Goal: Task Accomplishment & Management: Use online tool/utility

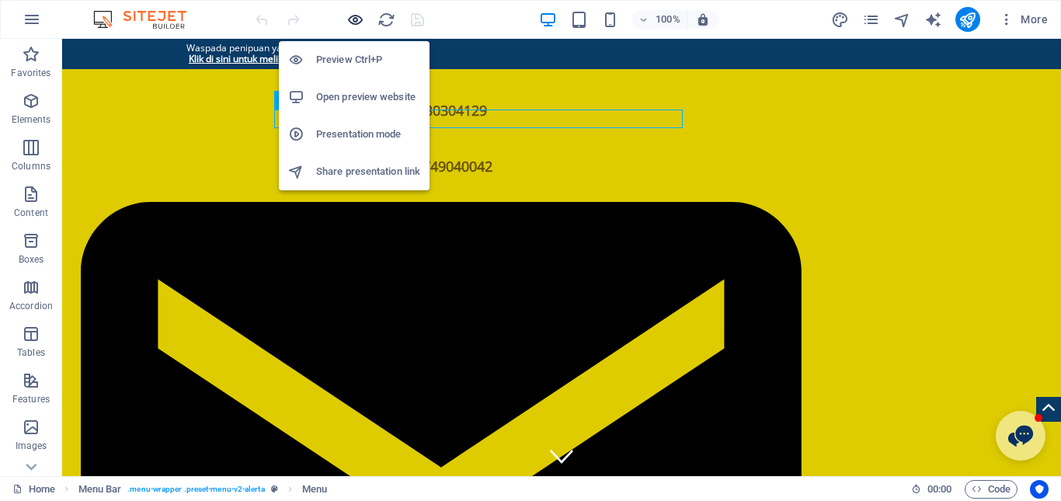
click at [354, 19] on icon "button" at bounding box center [355, 20] width 18 height 18
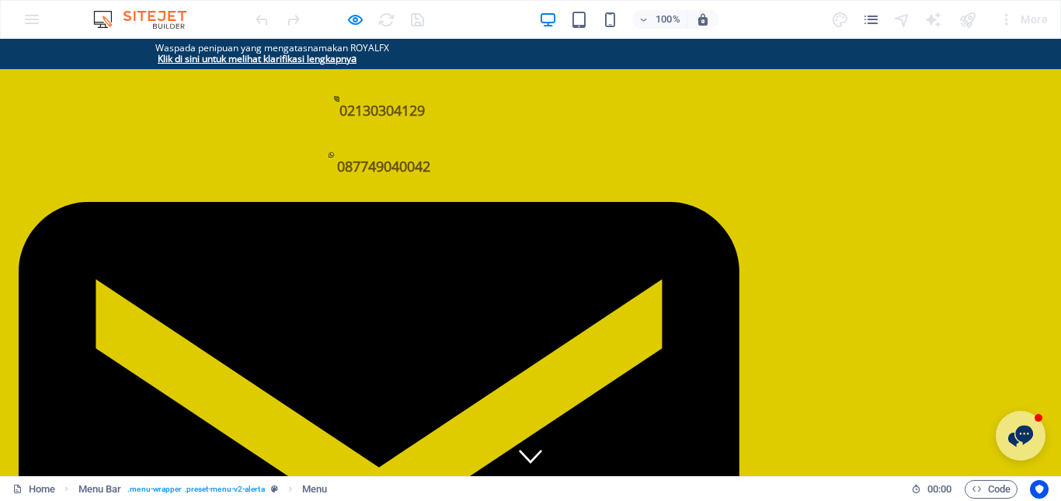
click at [706, 476] on link "Multilateral" at bounding box center [698, 494] width 120 height 37
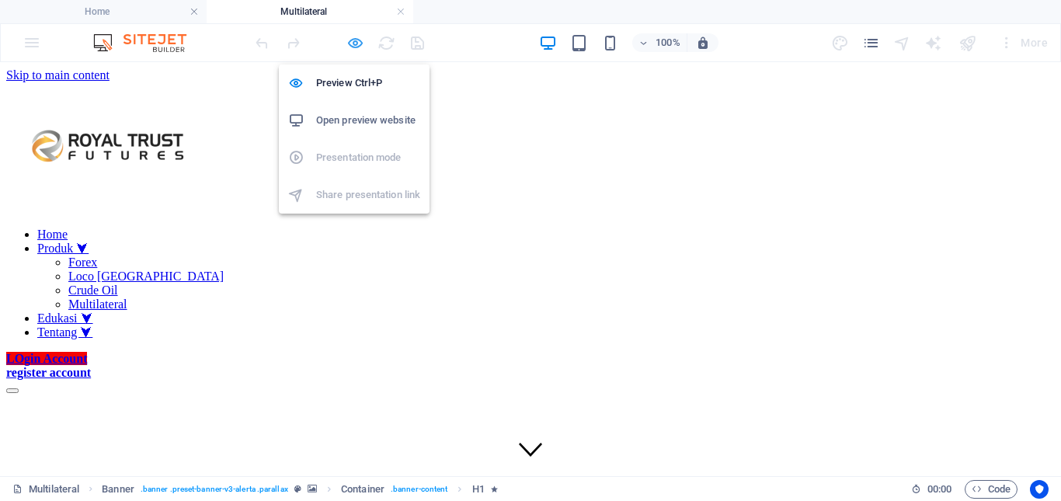
click at [354, 46] on icon "button" at bounding box center [355, 43] width 18 height 18
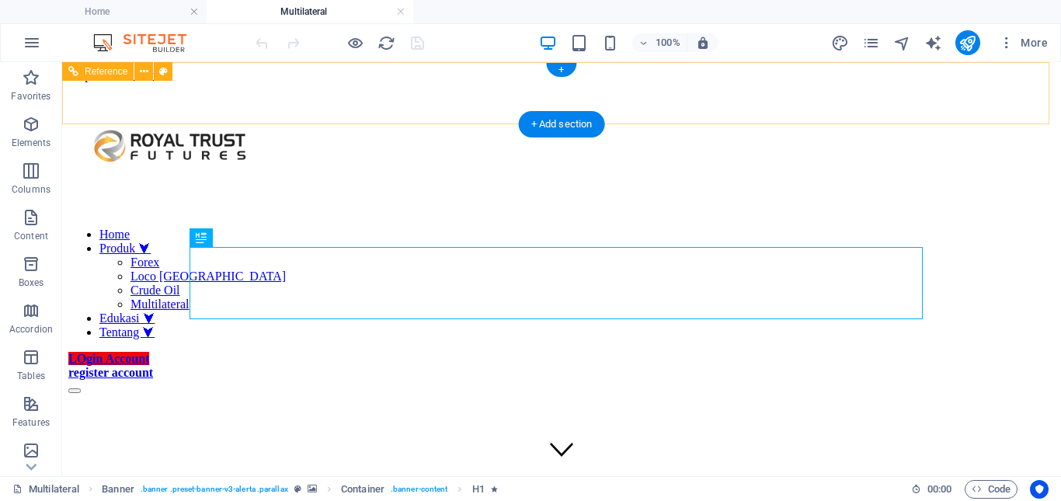
click at [158, 95] on div "Home Produk ⮟ Forex Loco London Crude Oil Multilateral Edukasi ⮟ Tentang ⮟ LOgi…" at bounding box center [561, 113] width 986 height 62
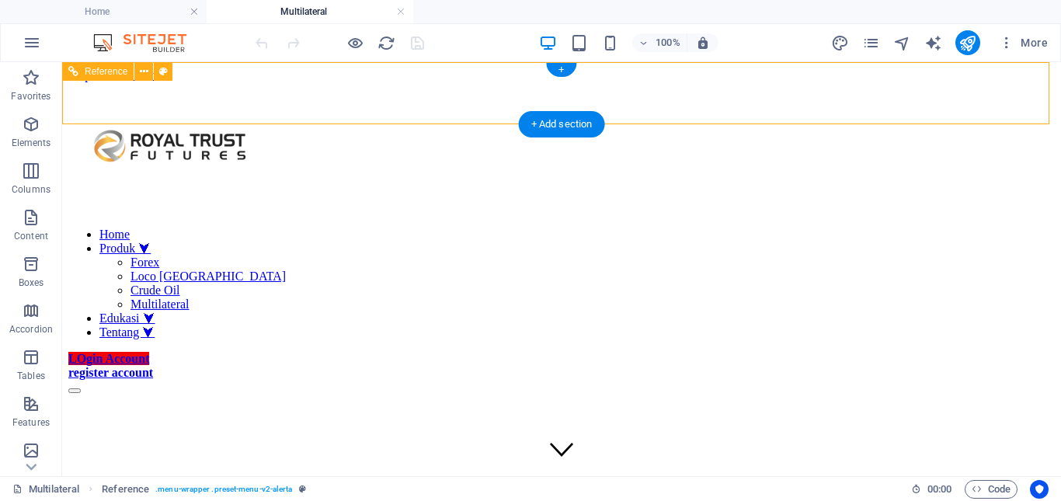
click at [158, 95] on div "Home Produk ⮟ Forex Loco London Crude Oil Multilateral Edukasi ⮟ Tentang ⮟ LOgi…" at bounding box center [561, 113] width 986 height 62
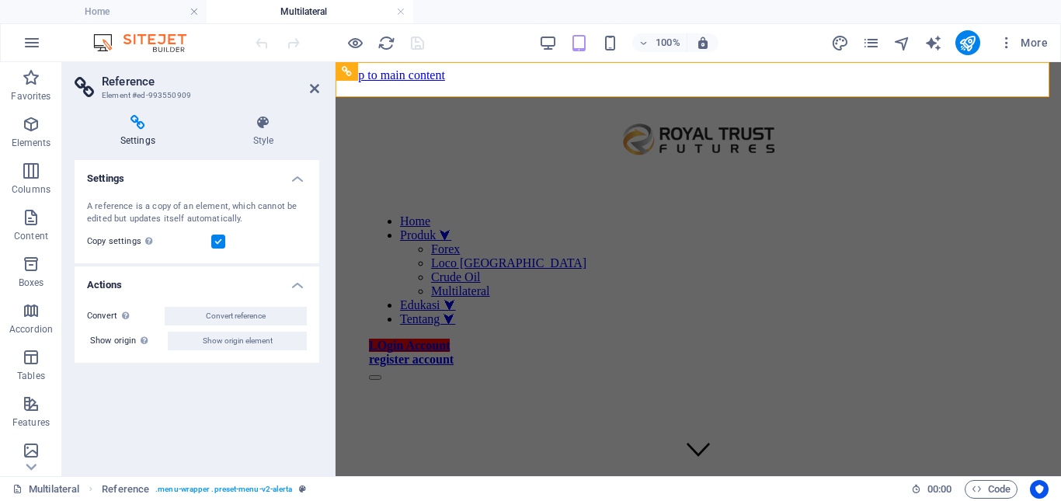
click at [236, 303] on div "Convert Convert the reference into a separate element. All subsequent changes m…" at bounding box center [197, 328] width 245 height 68
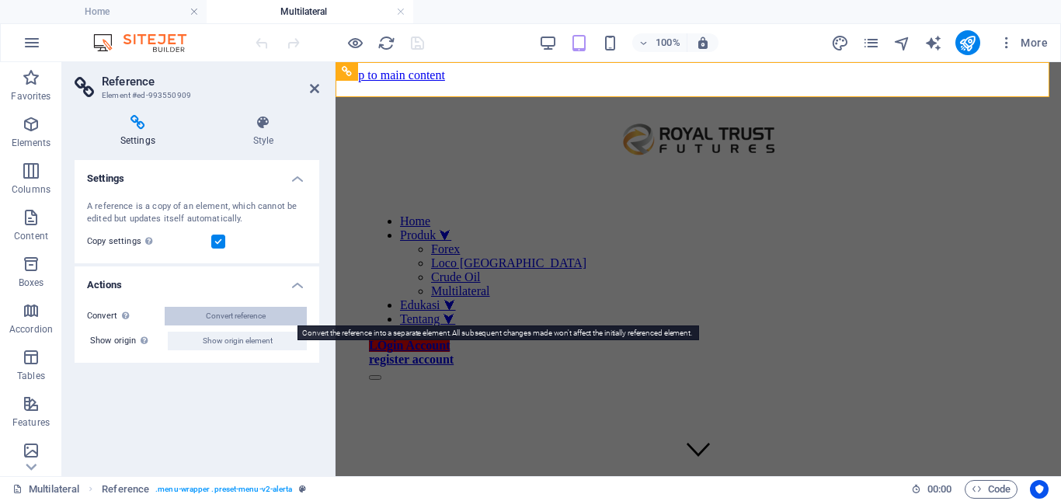
click at [236, 312] on span "Convert reference" at bounding box center [236, 316] width 60 height 19
select select "px"
select select "%"
select select "header"
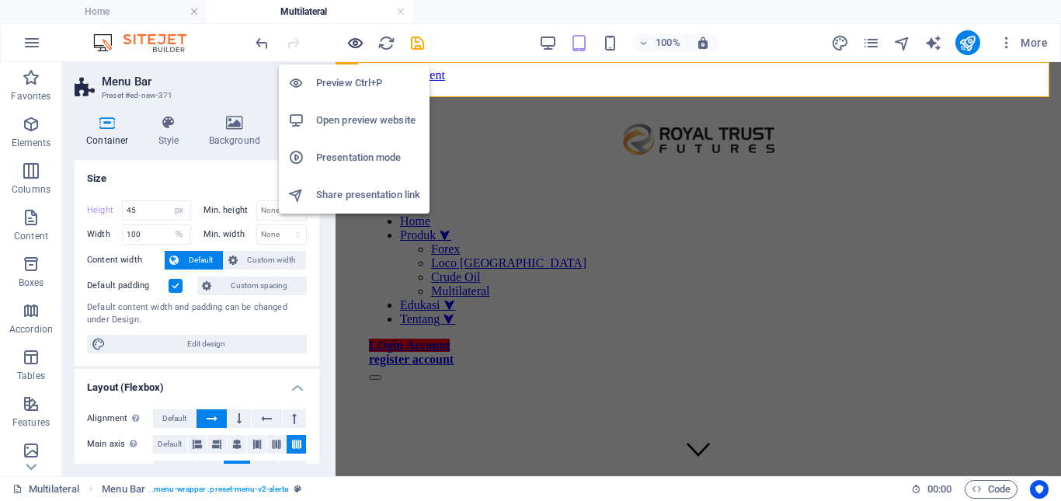
click at [360, 43] on icon "button" at bounding box center [355, 43] width 18 height 18
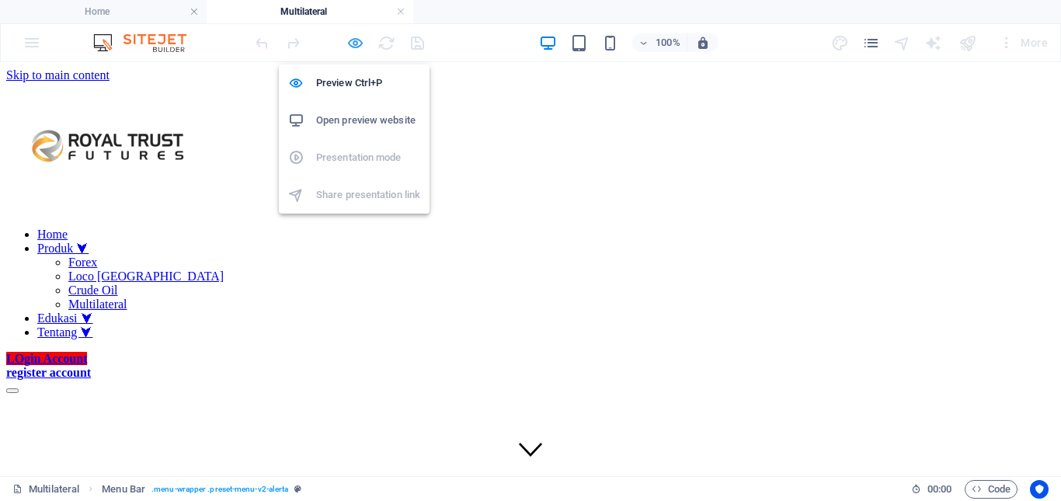
click at [357, 46] on icon "button" at bounding box center [355, 43] width 18 height 18
select select "px"
select select "%"
select select "header"
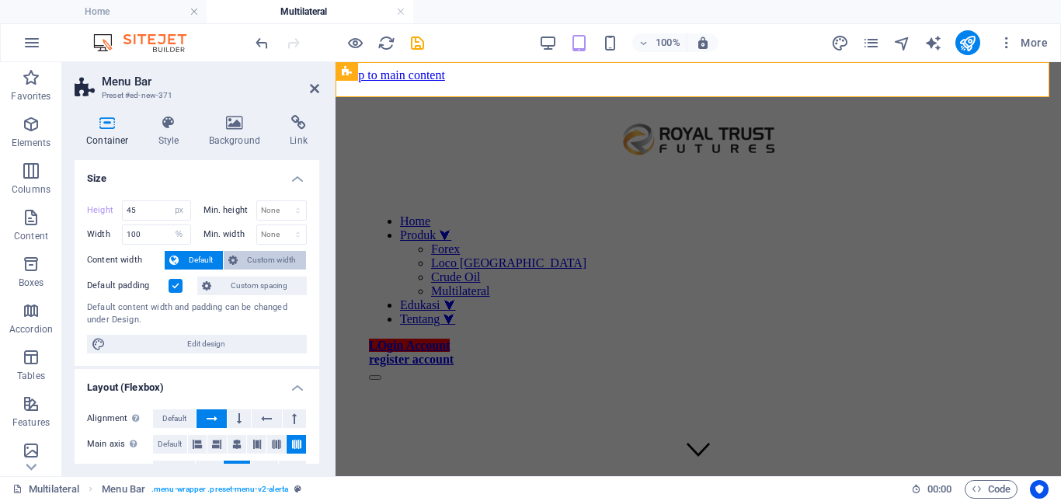
click at [259, 254] on span "Custom width" at bounding box center [272, 260] width 60 height 19
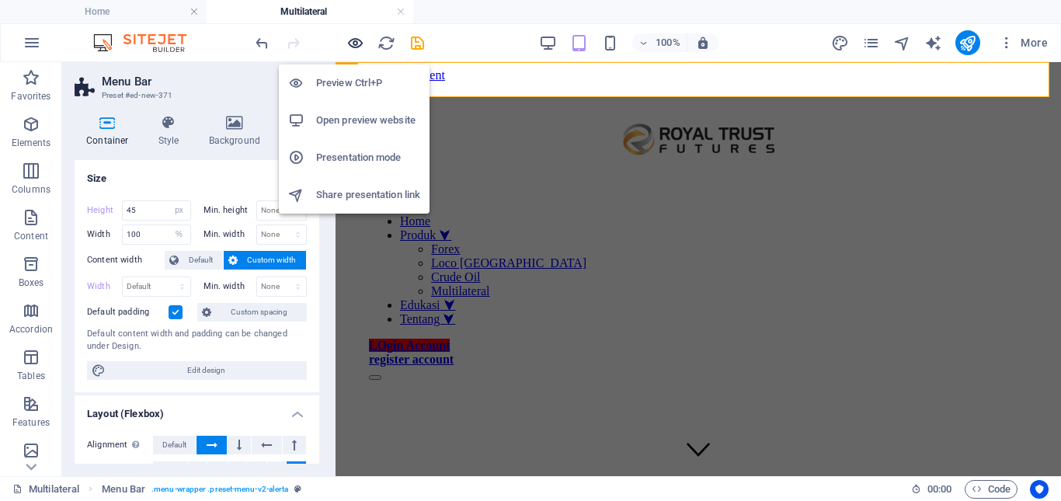
click at [355, 47] on icon "button" at bounding box center [355, 43] width 18 height 18
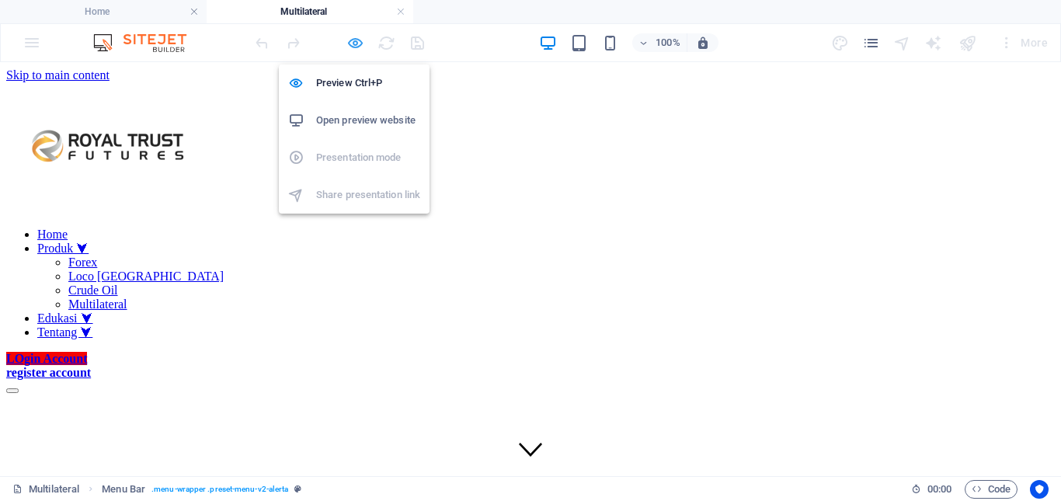
click at [358, 50] on icon "button" at bounding box center [355, 43] width 18 height 18
select select "px"
select select "%"
select select "header"
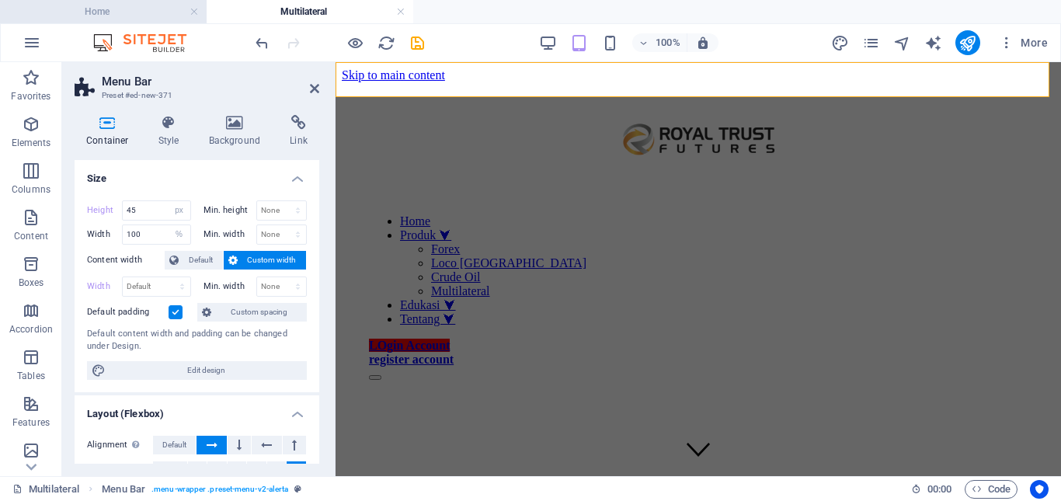
click at [144, 12] on h4 "Home" at bounding box center [103, 11] width 207 height 17
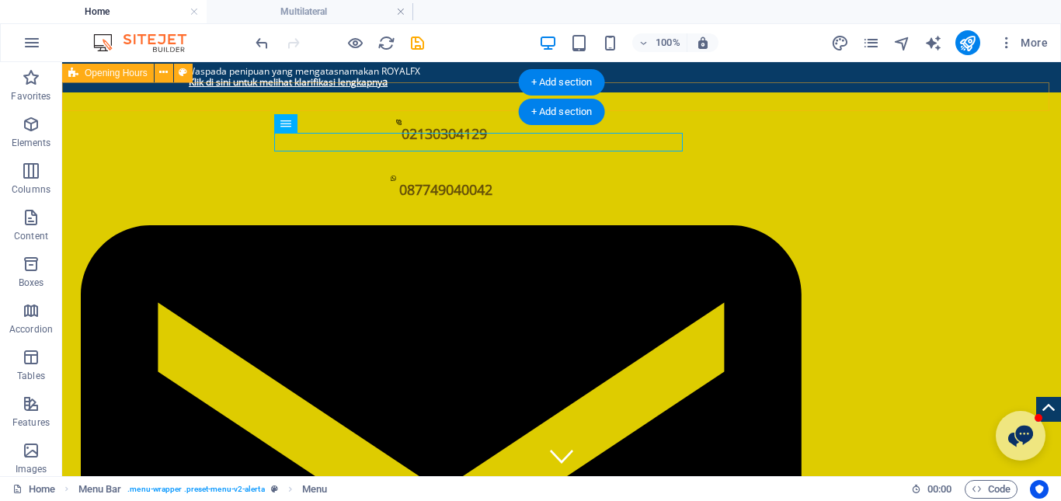
click at [144, 97] on div "02130304129     087749040042     [EMAIL_ADDRESS][DOMAIN_NAME]     user area" at bounding box center [561, 475] width 999 height 767
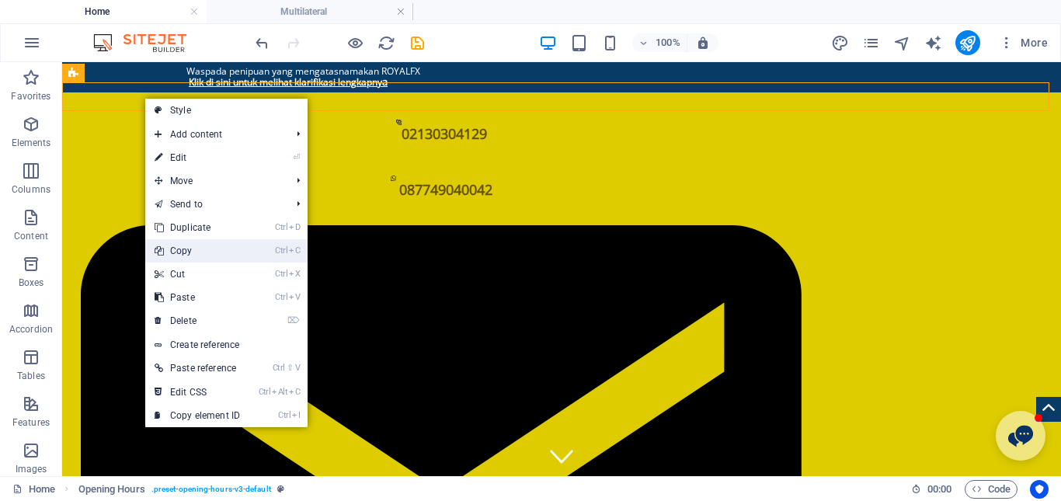
click at [174, 244] on link "Ctrl C Copy" at bounding box center [197, 250] width 104 height 23
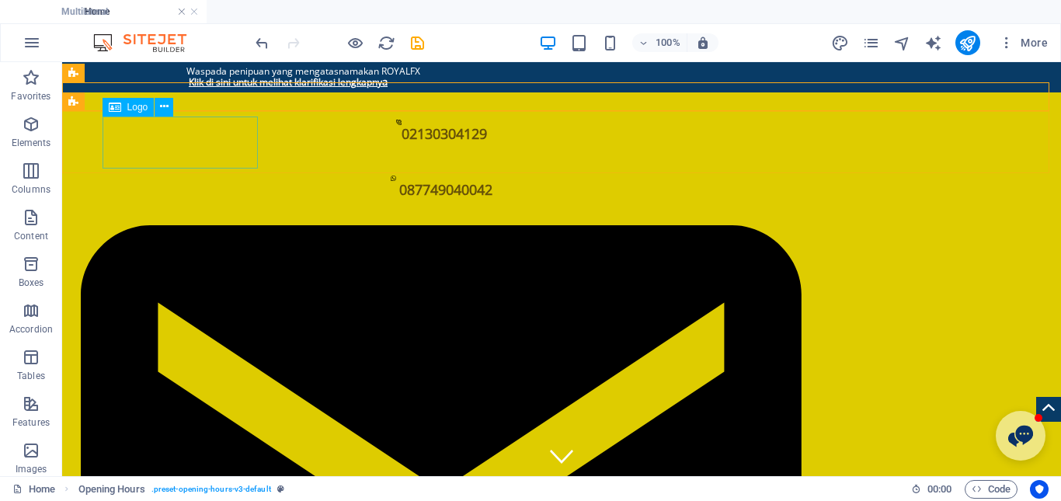
drag, startPoint x: 341, startPoint y: 13, endPoint x: 320, endPoint y: 78, distance: 68.5
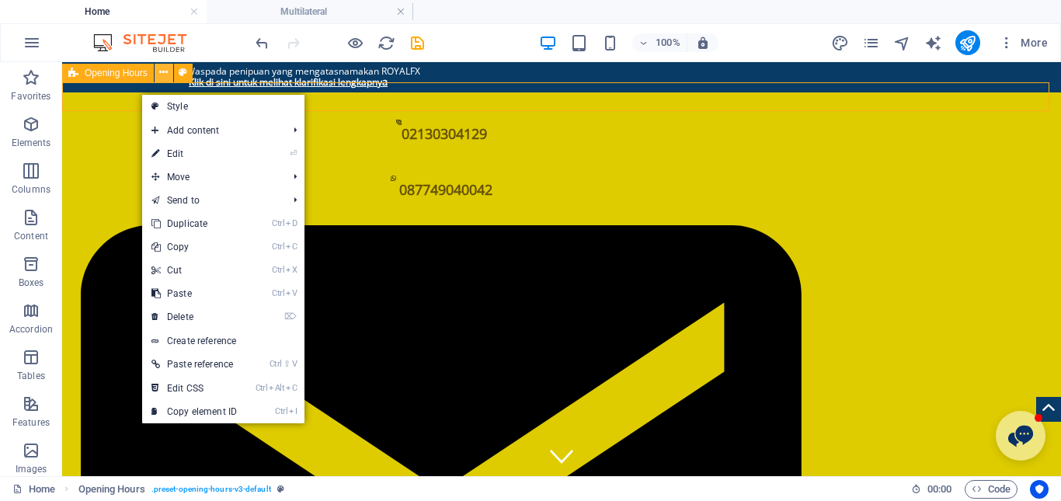
click at [163, 75] on icon at bounding box center [163, 72] width 9 height 16
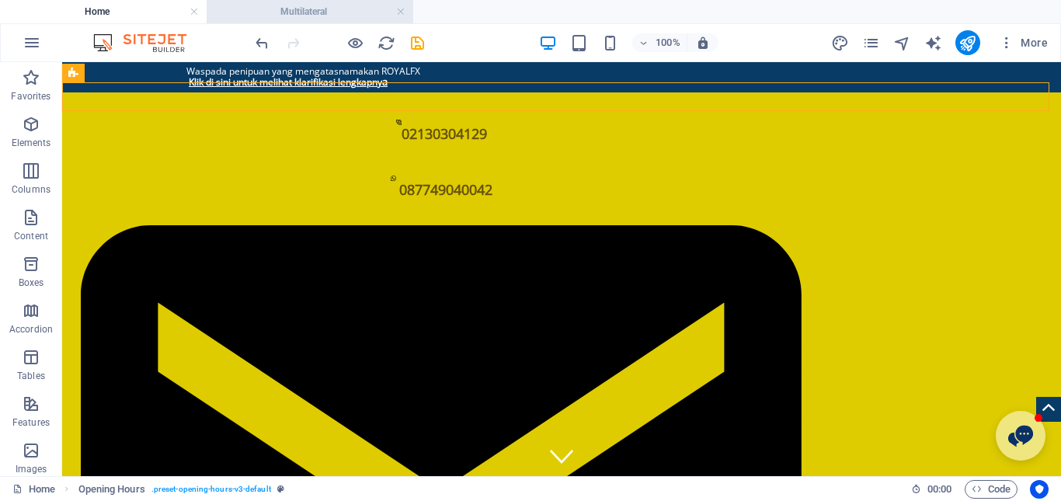
click at [296, 9] on h4 "Multilateral" at bounding box center [310, 11] width 207 height 17
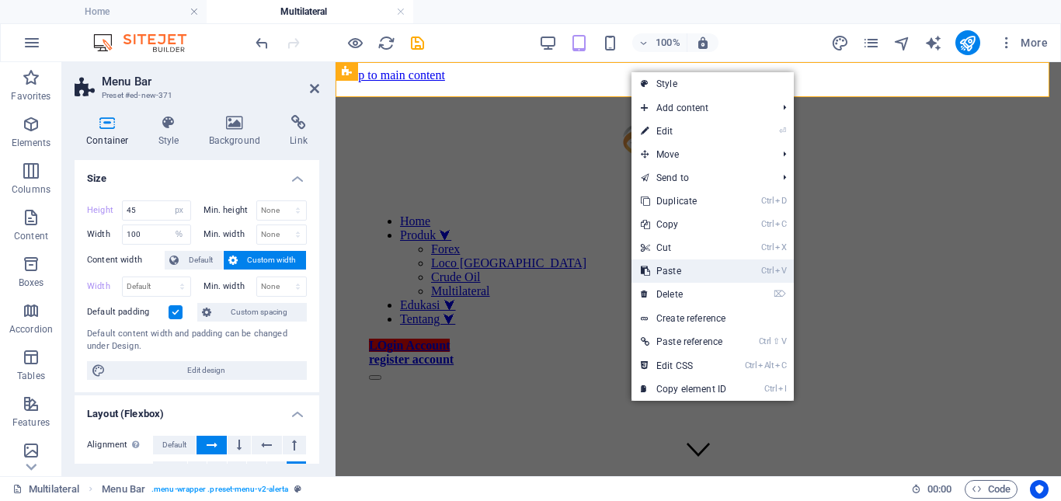
click at [694, 265] on link "Ctrl V Paste" at bounding box center [683, 270] width 104 height 23
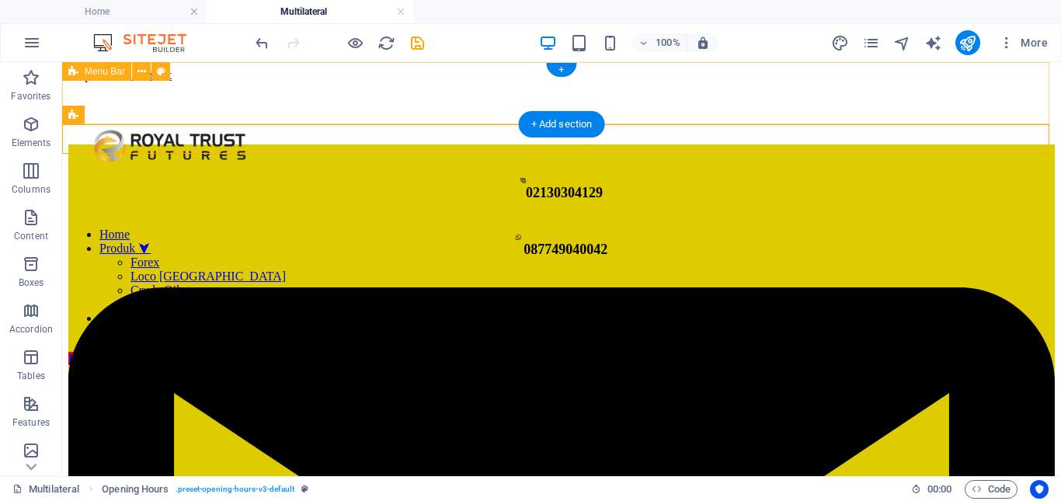
drag, startPoint x: 89, startPoint y: 134, endPoint x: 154, endPoint y: 132, distance: 65.3
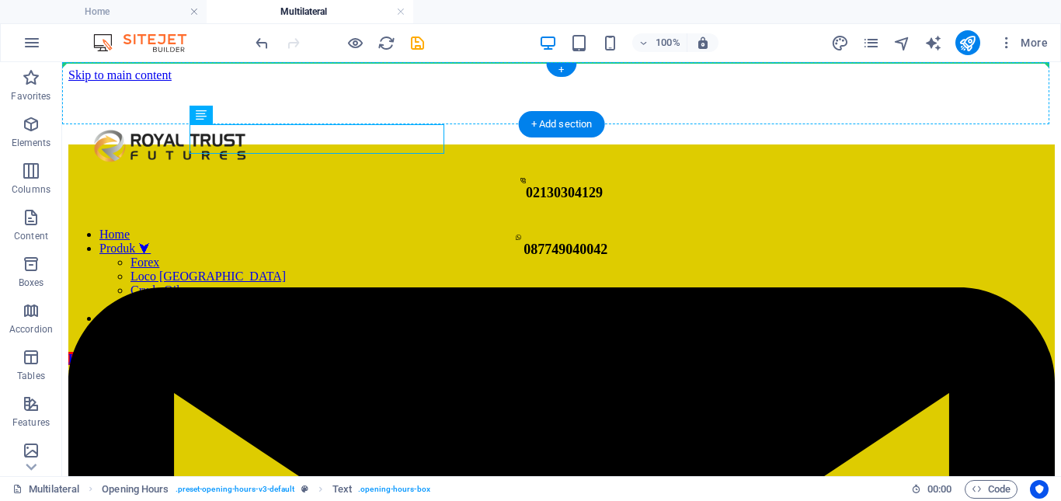
drag, startPoint x: 242, startPoint y: 148, endPoint x: 173, endPoint y: 89, distance: 90.3
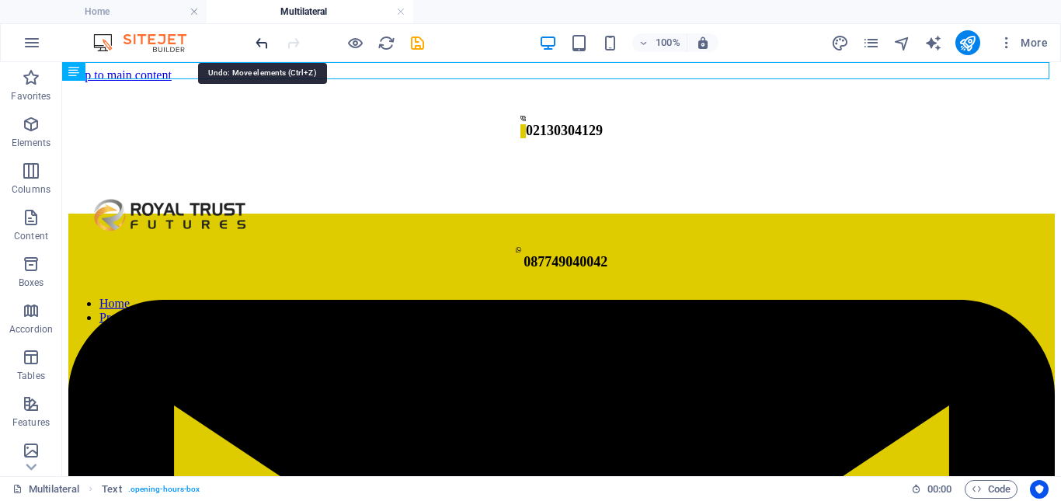
click at [263, 47] on icon "undo" at bounding box center [262, 43] width 18 height 18
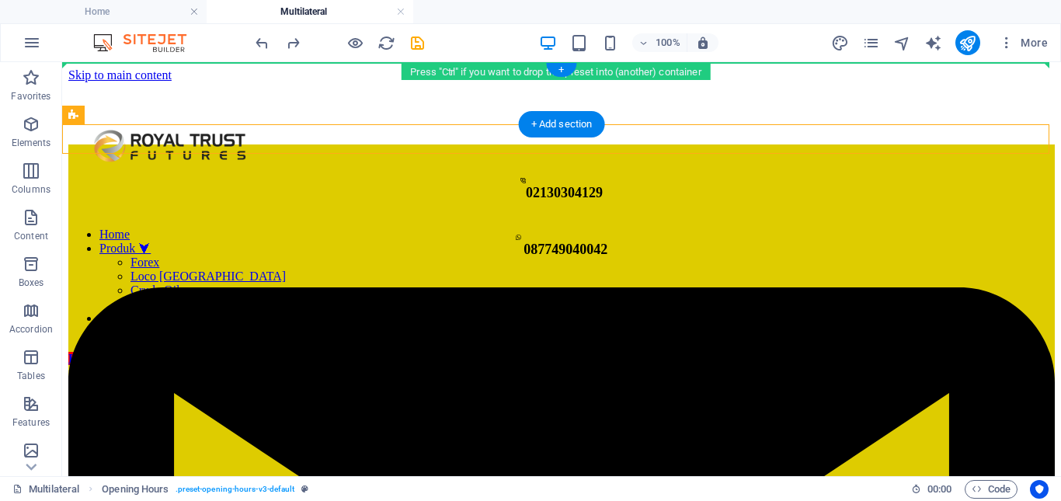
drag, startPoint x: 73, startPoint y: 138, endPoint x: 77, endPoint y: 83, distance: 55.3
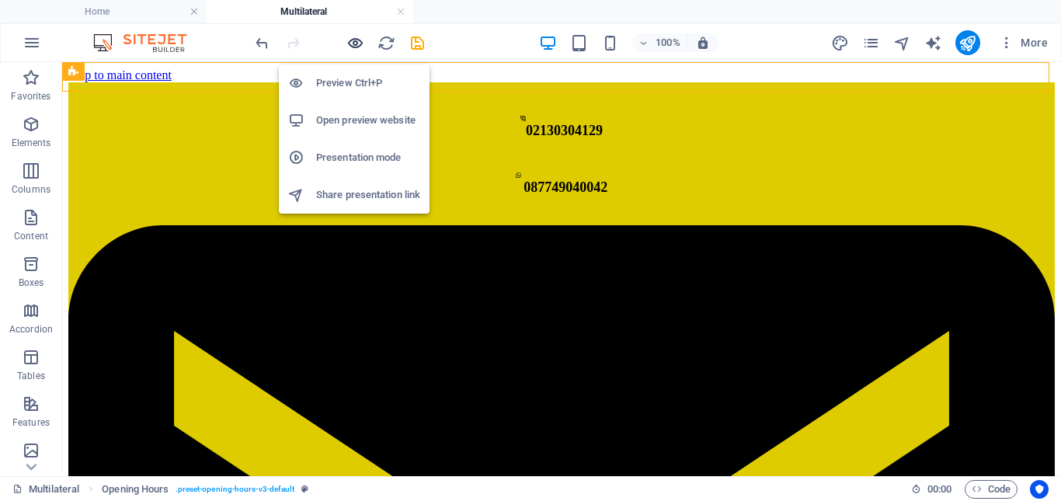
click at [348, 42] on icon "button" at bounding box center [355, 43] width 18 height 18
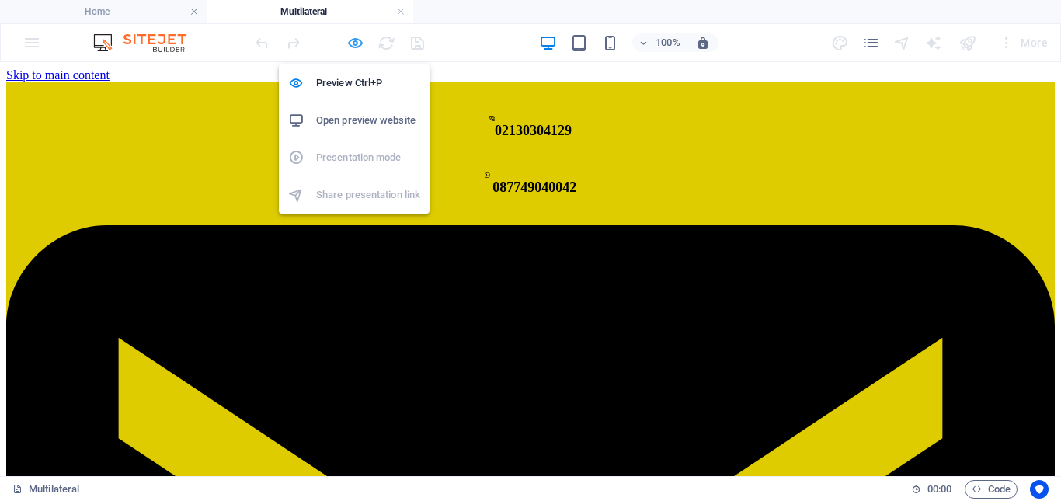
click at [357, 46] on icon "button" at bounding box center [355, 43] width 18 height 18
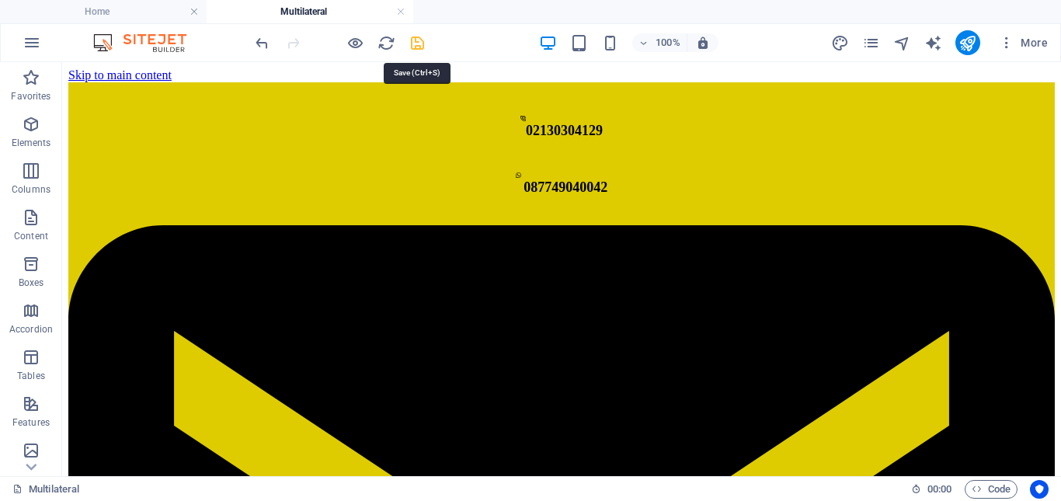
click at [418, 46] on icon "save" at bounding box center [418, 43] width 18 height 18
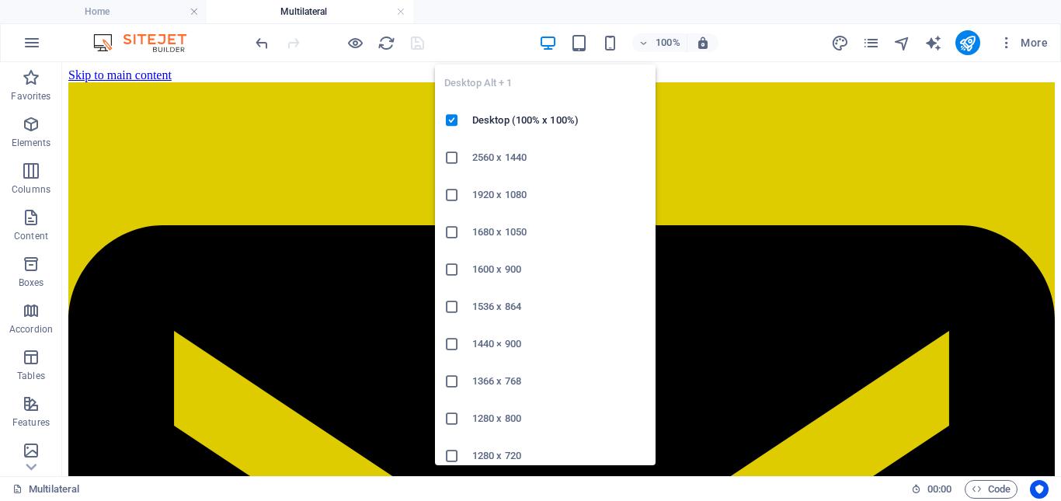
click at [541, 41] on icon "button" at bounding box center [548, 43] width 18 height 18
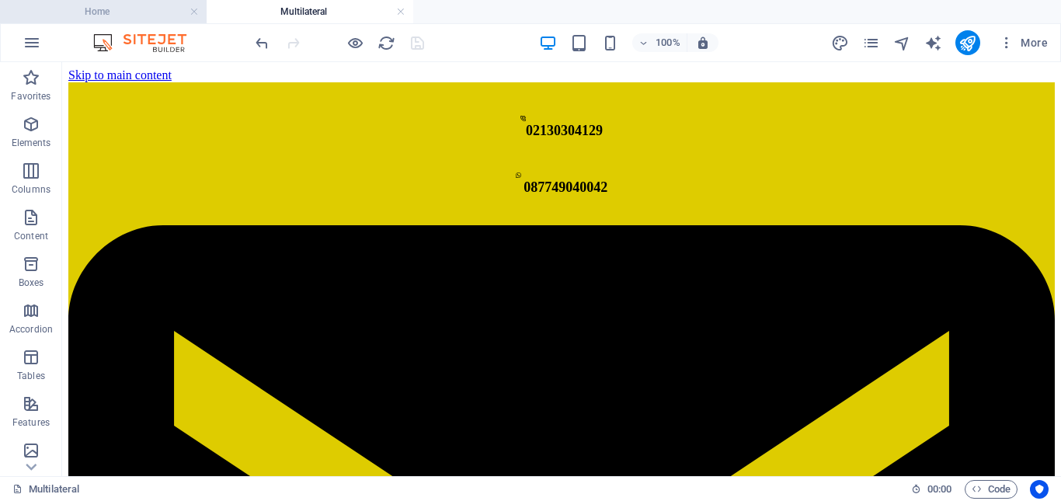
click at [146, 11] on h4 "Home" at bounding box center [103, 11] width 207 height 17
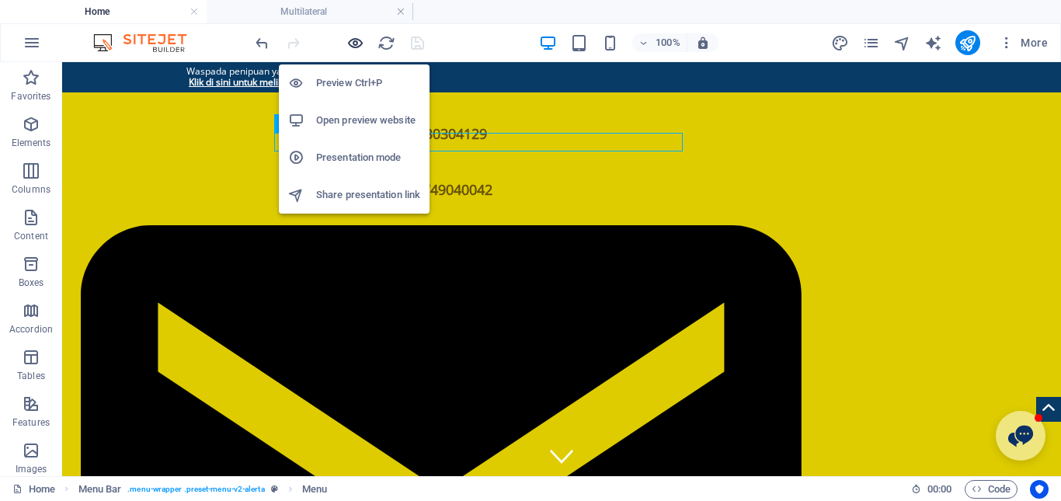
click at [349, 46] on icon "button" at bounding box center [355, 43] width 18 height 18
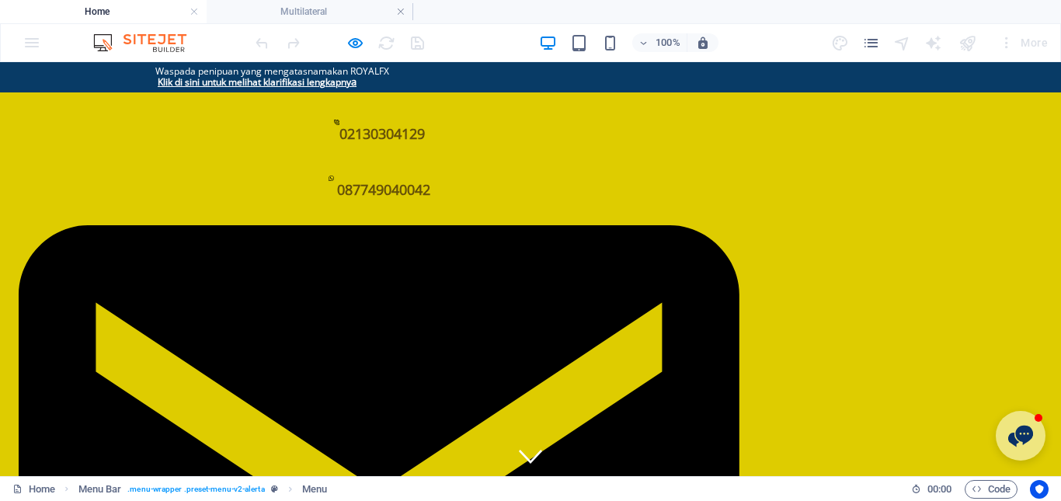
click at [304, 476] on link "Forex" at bounding box center [271, 494] width 66 height 37
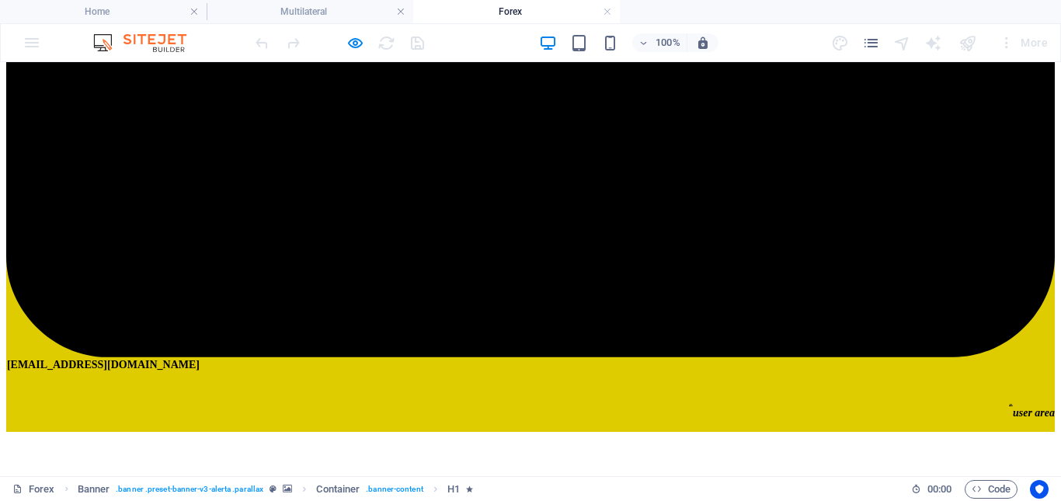
scroll to position [699, 0]
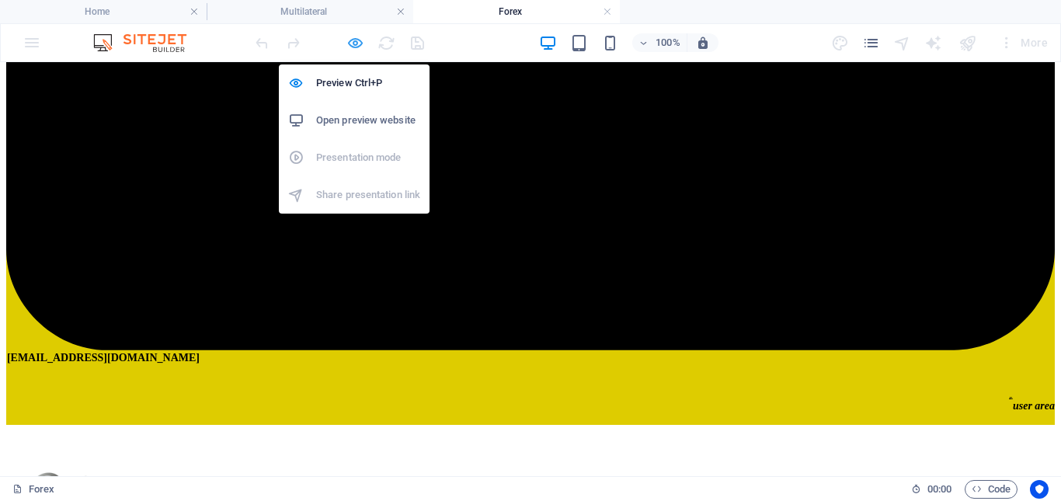
click at [353, 44] on icon "button" at bounding box center [355, 43] width 18 height 18
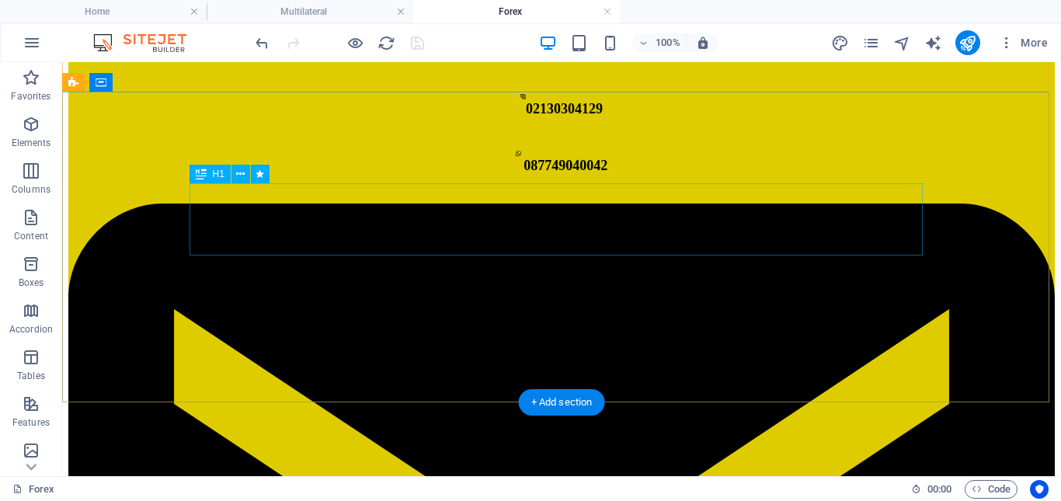
scroll to position [0, 0]
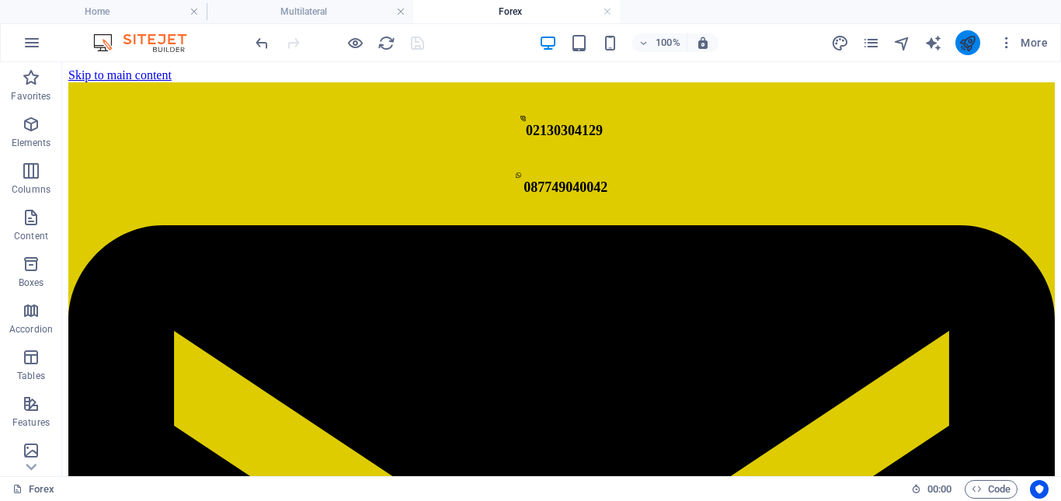
click at [956, 43] on button "publish" at bounding box center [967, 42] width 25 height 25
